Goal: Navigation & Orientation: Find specific page/section

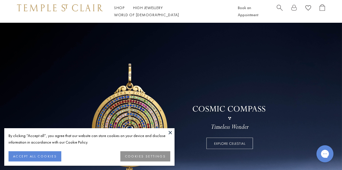
click at [170, 132] on button at bounding box center [170, 132] width 9 height 9
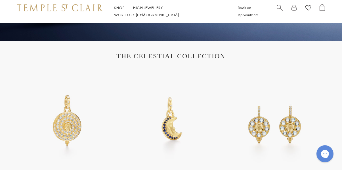
scroll to position [170, 0]
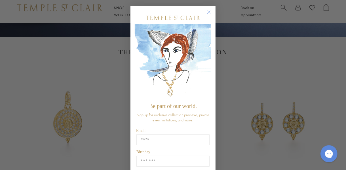
click at [206, 12] on circle "Close dialog" at bounding box center [209, 12] width 7 height 7
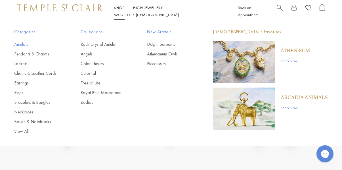
click at [18, 44] on link "Amulets" at bounding box center [36, 44] width 44 height 6
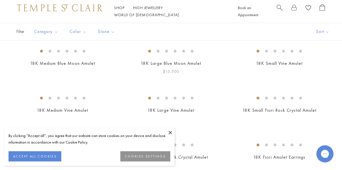
click at [170, 134] on button at bounding box center [170, 132] width 9 height 9
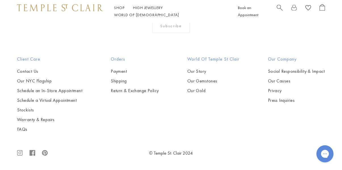
scroll to position [3262, 0]
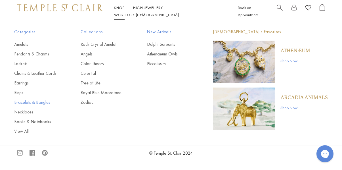
click at [24, 102] on link "Bracelets & Bangles" at bounding box center [36, 102] width 44 height 6
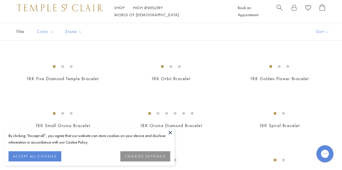
scroll to position [225, 0]
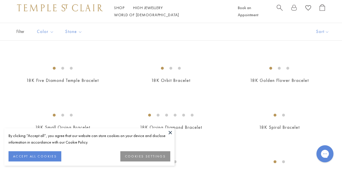
click at [170, 130] on button at bounding box center [170, 132] width 9 height 9
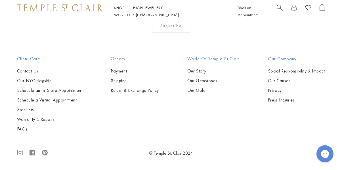
scroll to position [1672, 0]
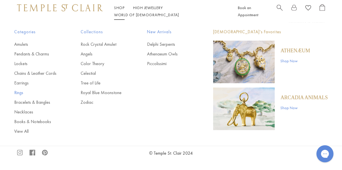
click at [17, 92] on link "Rings" at bounding box center [36, 92] width 44 height 6
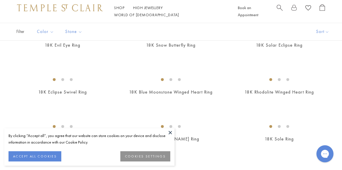
scroll to position [395, 0]
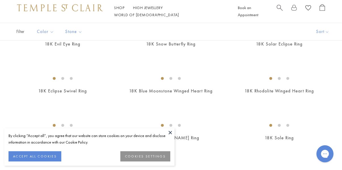
click at [170, 132] on button at bounding box center [170, 132] width 9 height 9
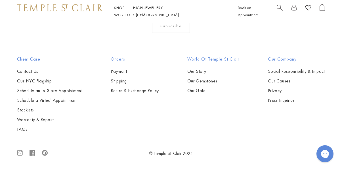
scroll to position [2325, 0]
click at [143, 10] on link "High Jewellery High Jewellery" at bounding box center [148, 7] width 30 height 5
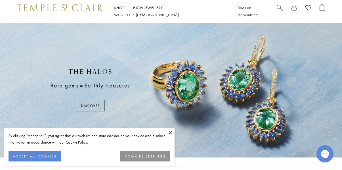
click at [170, 133] on button at bounding box center [170, 132] width 9 height 9
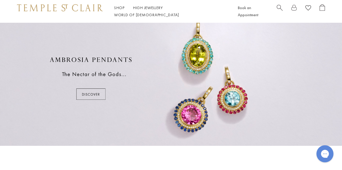
scroll to position [284, 0]
